Goal: Transaction & Acquisition: Purchase product/service

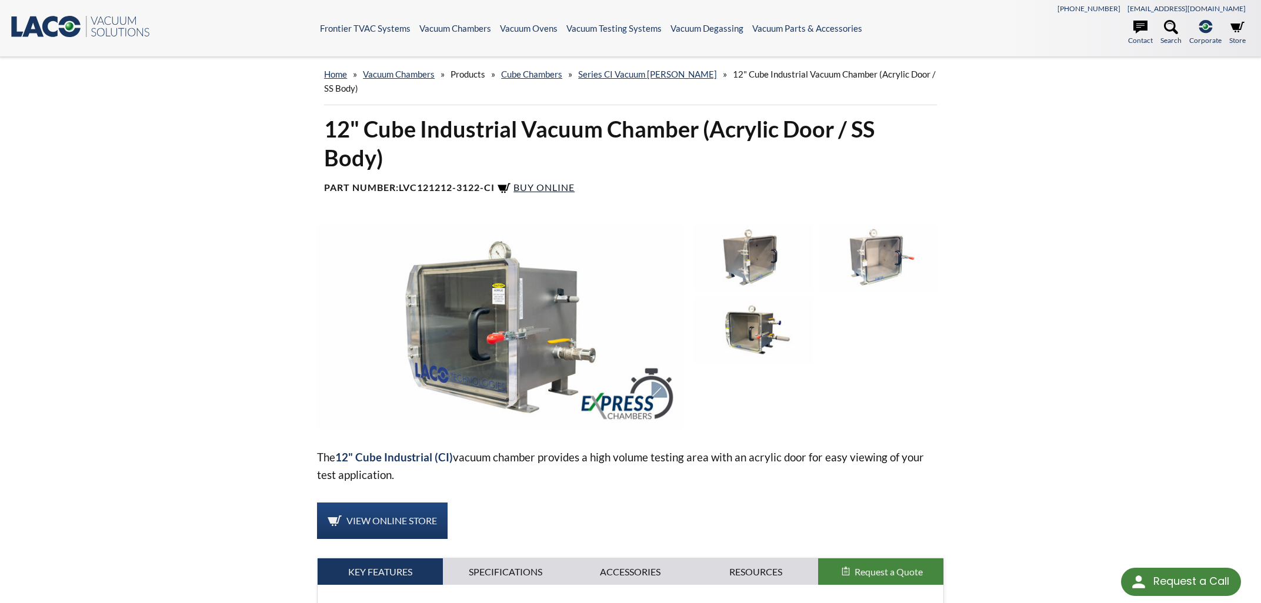
click at [550, 186] on span "Buy Online" at bounding box center [543, 187] width 61 height 11
drag, startPoint x: 496, startPoint y: 190, endPoint x: 449, endPoint y: 190, distance: 47.0
click at [449, 190] on b "LVC121212-3122-CI" at bounding box center [447, 187] width 96 height 11
drag, startPoint x: 499, startPoint y: 190, endPoint x: 403, endPoint y: 186, distance: 96.5
click at [403, 186] on h4 "Part Number: LVC121212-3122-CI Buy Online" at bounding box center [630, 189] width 613 height 14
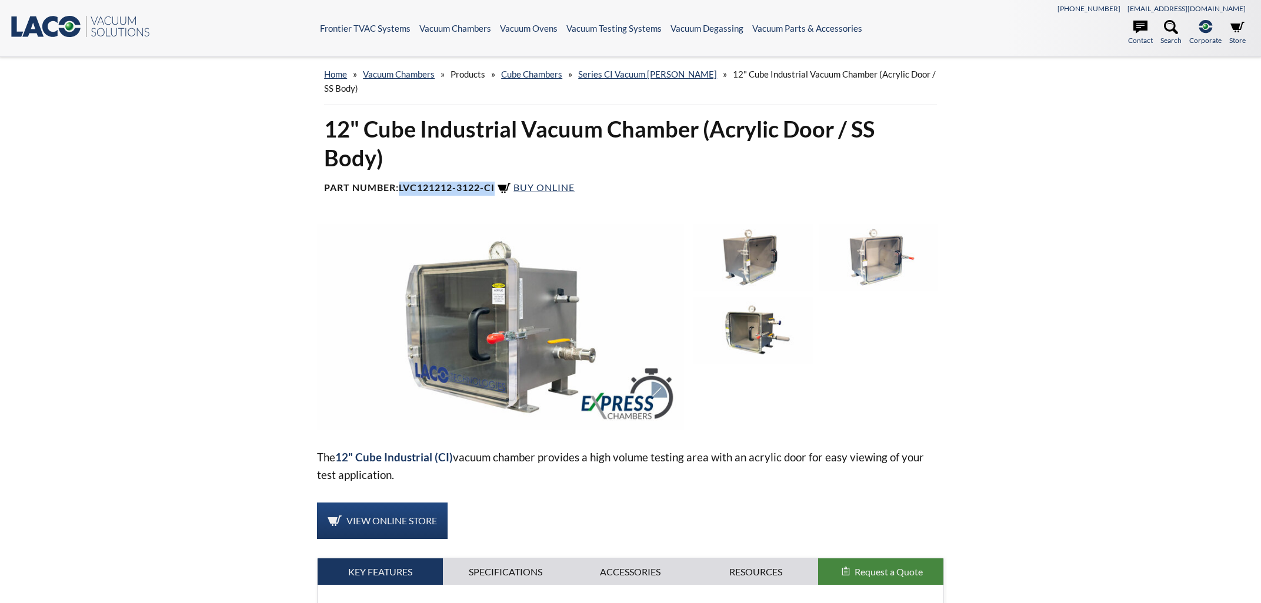
copy b "LVC121212-3122-CI"
click at [555, 192] on span "Buy Online" at bounding box center [543, 187] width 61 height 11
